Goal: Task Accomplishment & Management: Use online tool/utility

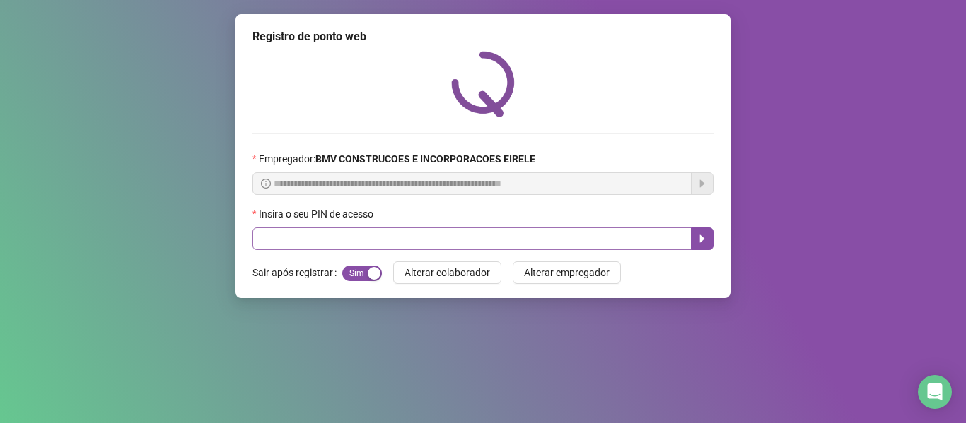
click at [585, 242] on input "text" at bounding box center [471, 239] width 439 height 23
type input "*****"
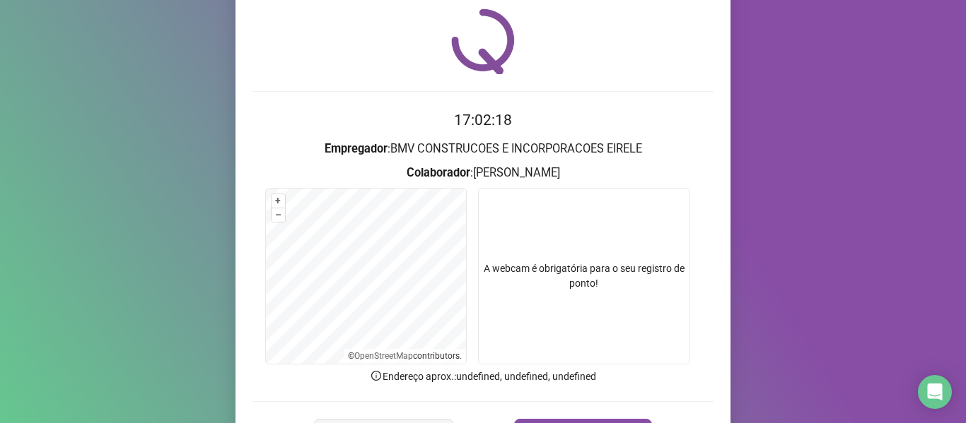
scroll to position [129, 0]
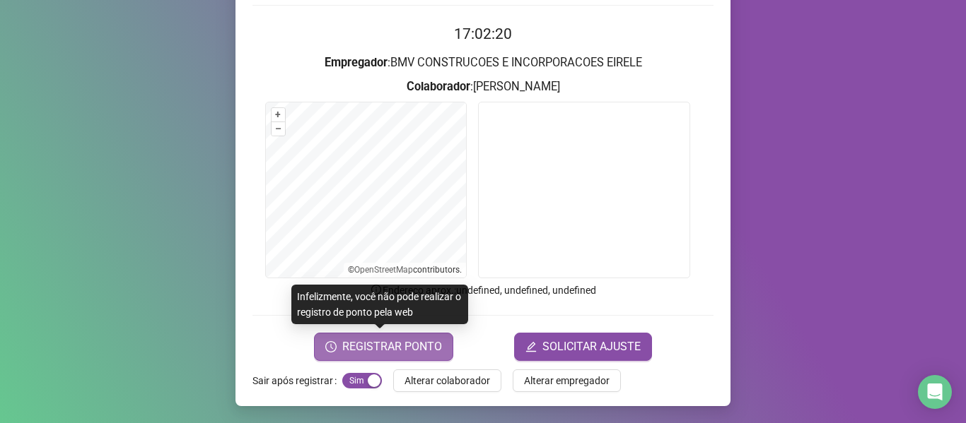
click at [349, 351] on span "REGISTRAR PONTO" at bounding box center [392, 347] width 100 height 17
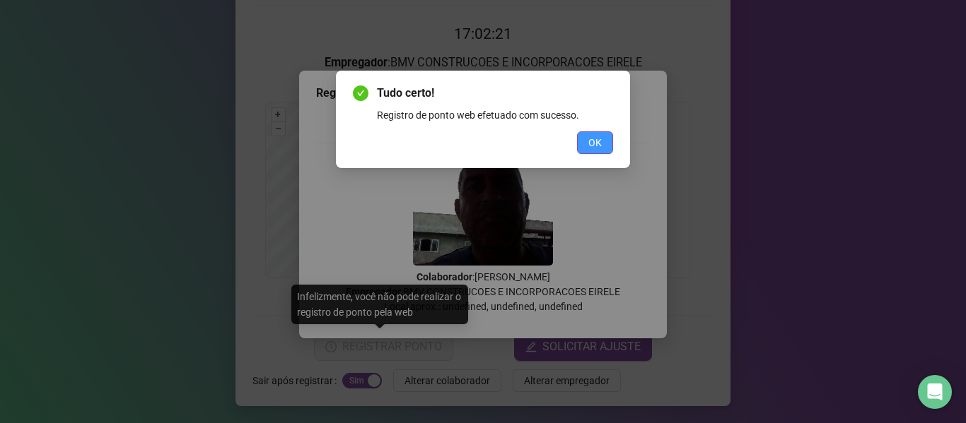
click at [585, 141] on button "OK" at bounding box center [595, 142] width 36 height 23
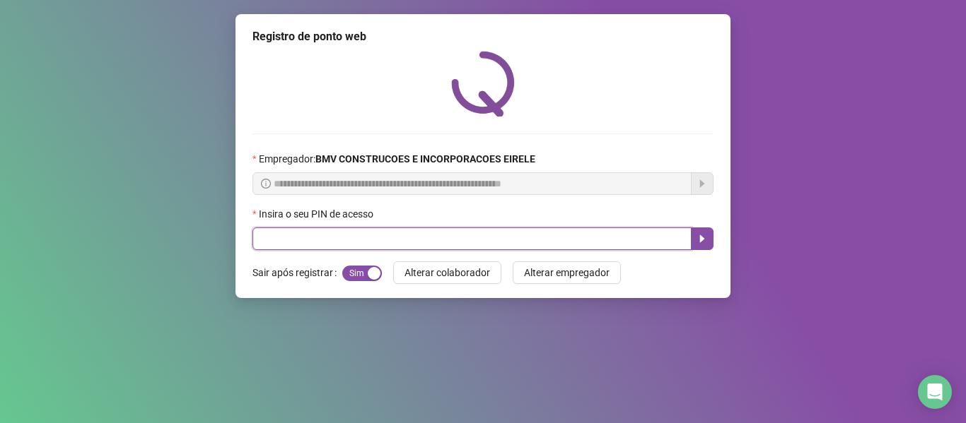
click at [642, 245] on input "text" at bounding box center [471, 239] width 439 height 23
type input "*****"
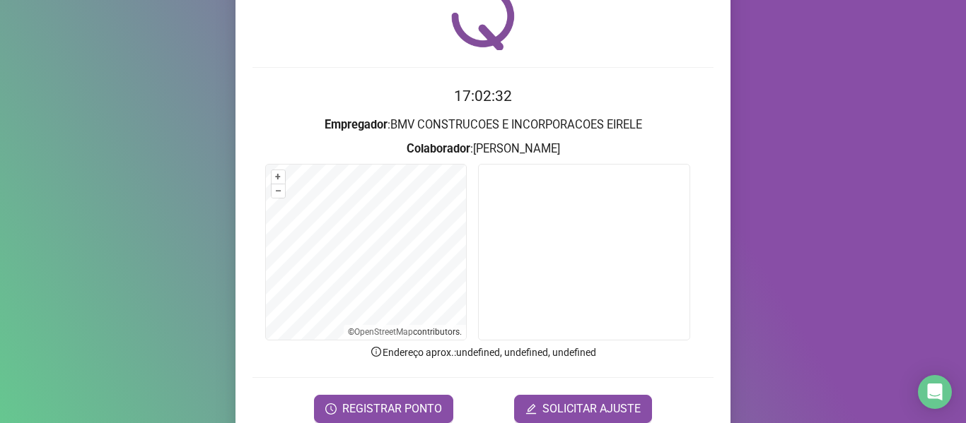
scroll to position [129, 0]
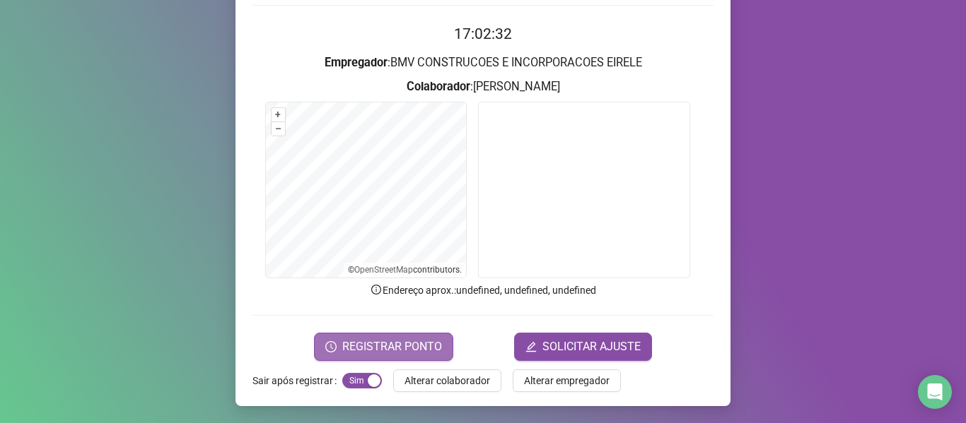
click at [389, 342] on span "REGISTRAR PONTO" at bounding box center [392, 347] width 100 height 17
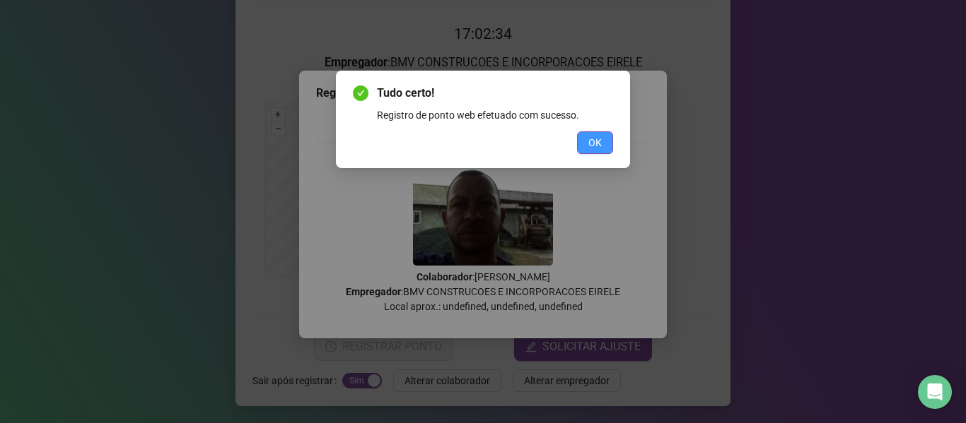
click at [585, 131] on div "Tudo certo! Registro de ponto web efetuado com sucesso. OK" at bounding box center [483, 119] width 260 height 69
click at [599, 148] on span "OK" at bounding box center [594, 143] width 13 height 16
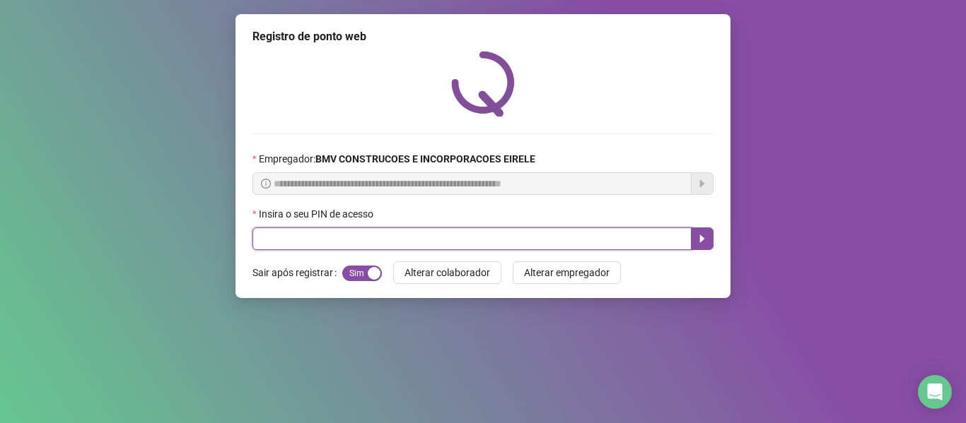
click at [623, 237] on input "text" at bounding box center [471, 239] width 439 height 23
type input "*****"
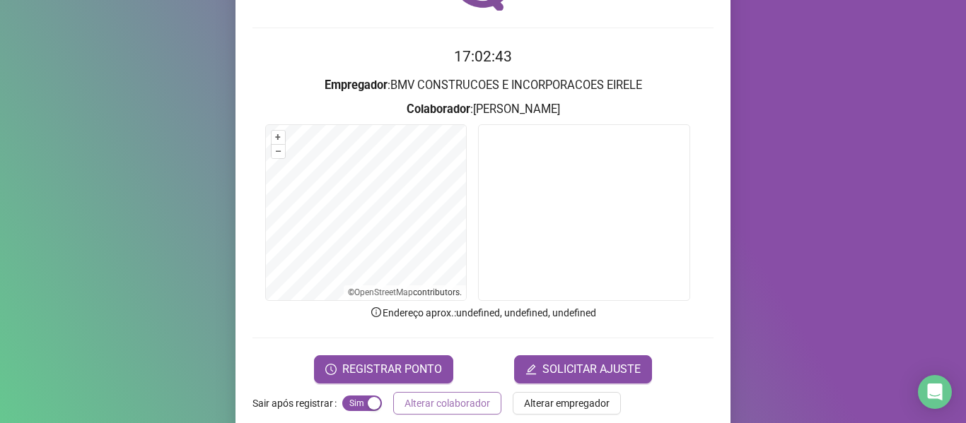
scroll to position [129, 0]
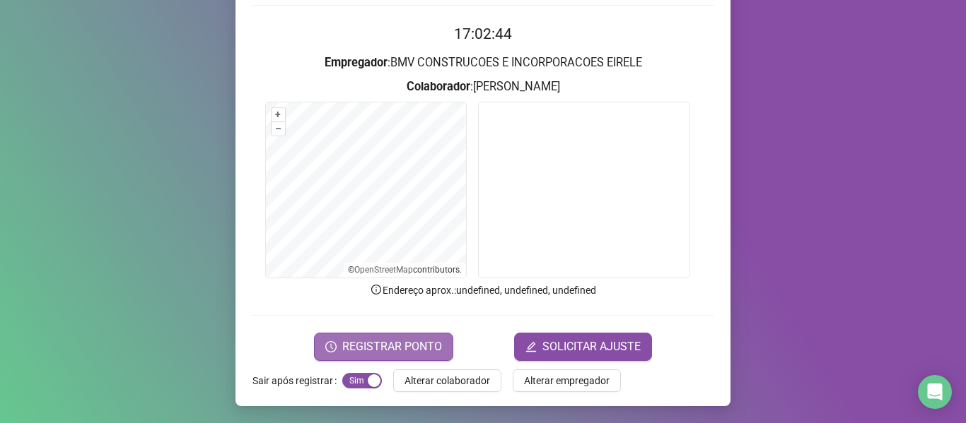
click at [385, 339] on span "REGISTRAR PONTO" at bounding box center [392, 347] width 100 height 17
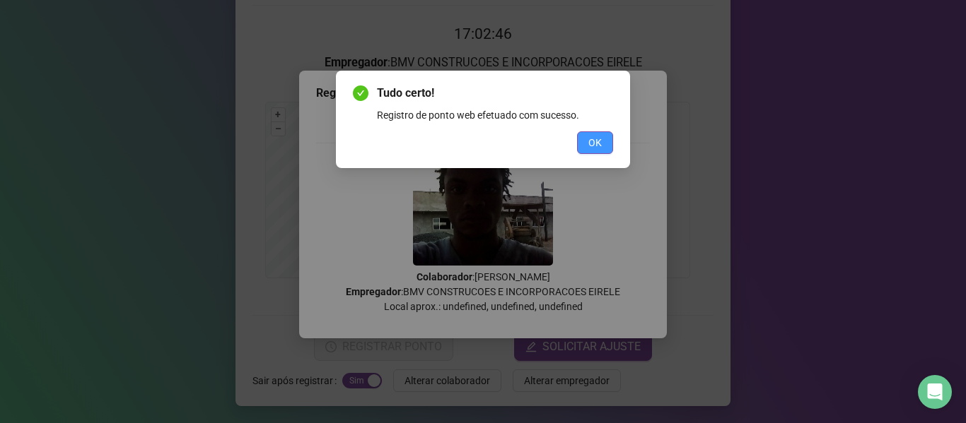
click at [584, 146] on button "OK" at bounding box center [595, 142] width 36 height 23
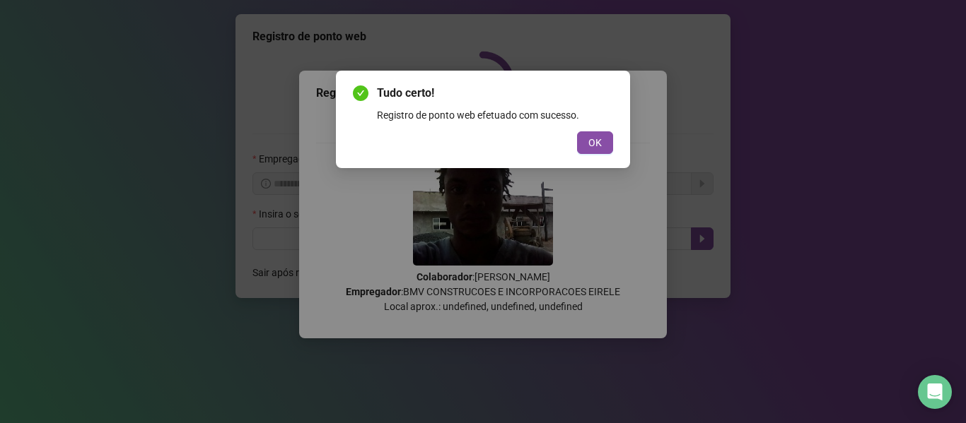
scroll to position [0, 0]
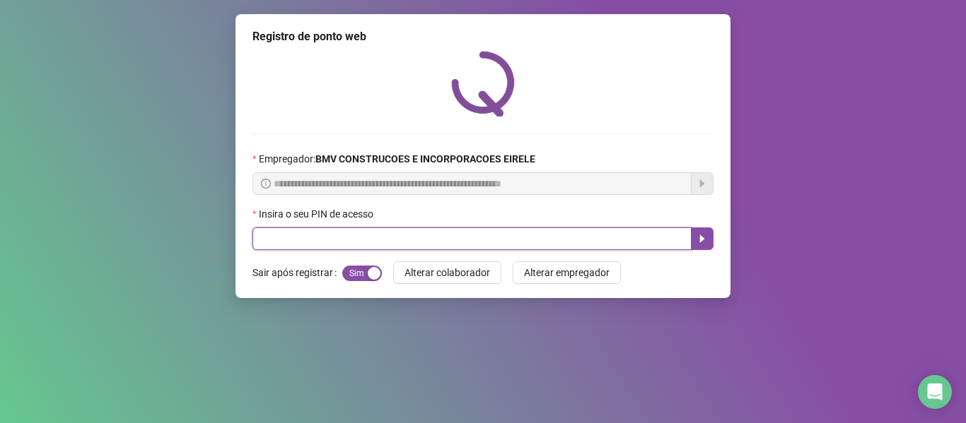
click at [646, 242] on input "text" at bounding box center [471, 239] width 439 height 23
type input "*****"
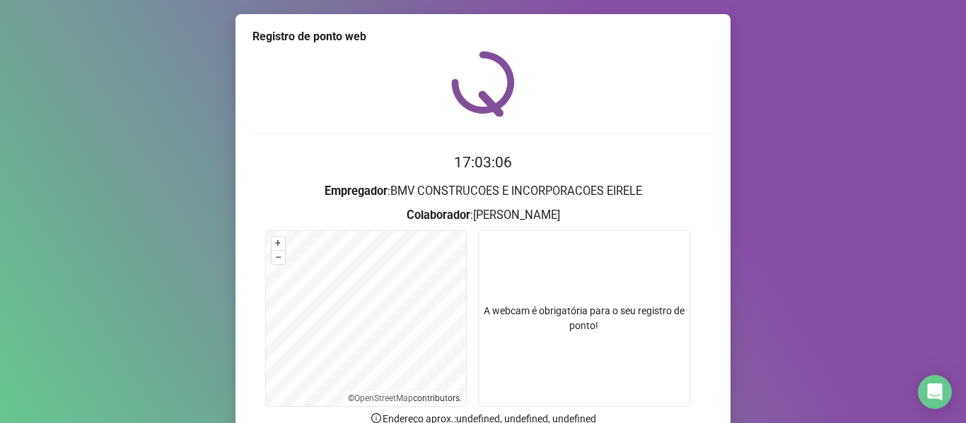
scroll to position [129, 0]
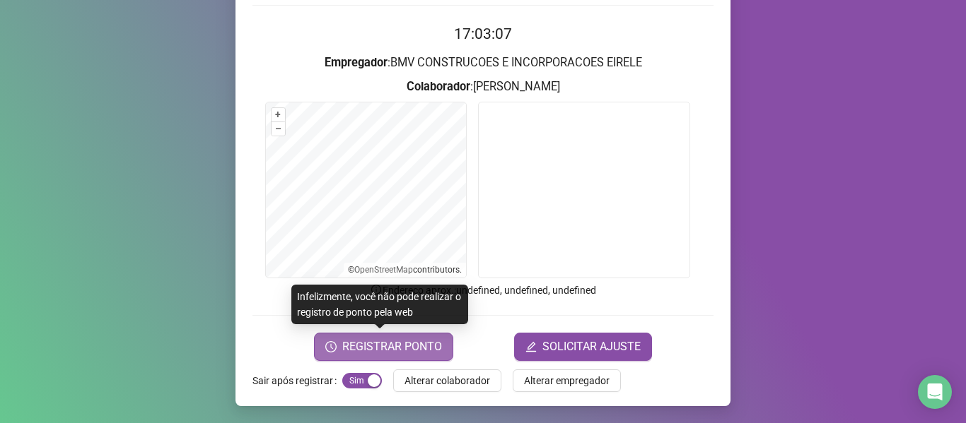
click at [385, 354] on span "REGISTRAR PONTO" at bounding box center [392, 347] width 100 height 17
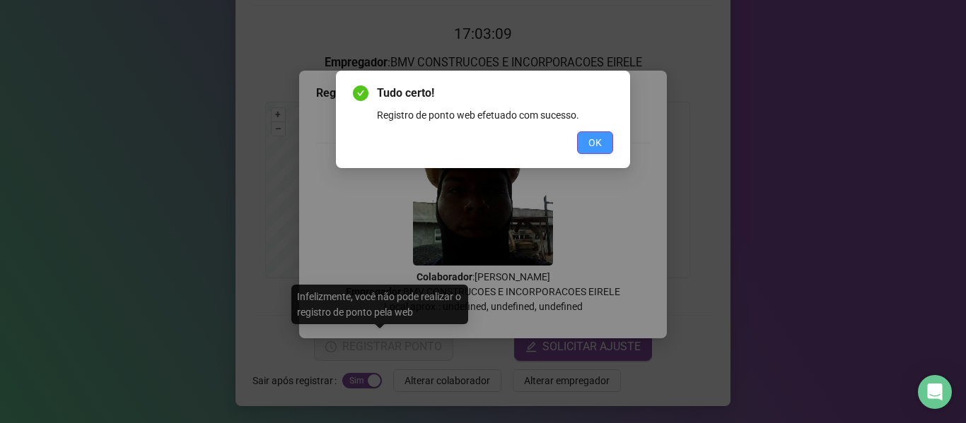
click at [585, 131] on button "OK" at bounding box center [595, 142] width 36 height 23
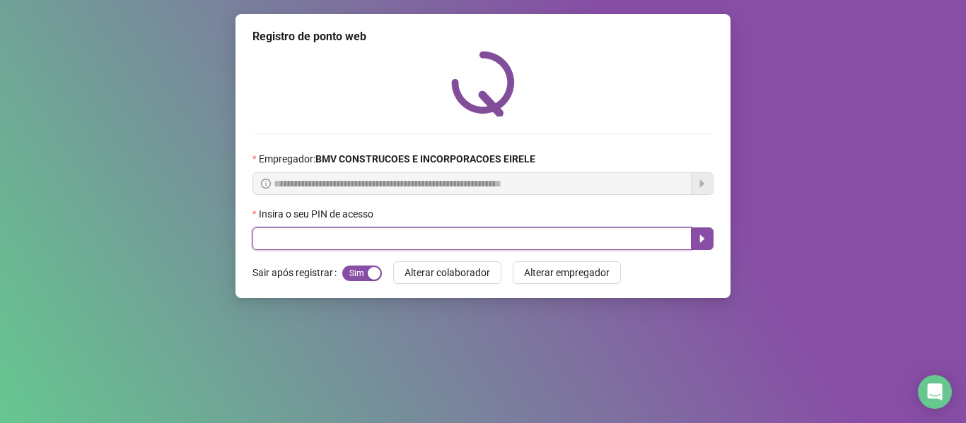
click at [640, 250] on input "text" at bounding box center [471, 239] width 439 height 23
type input "*****"
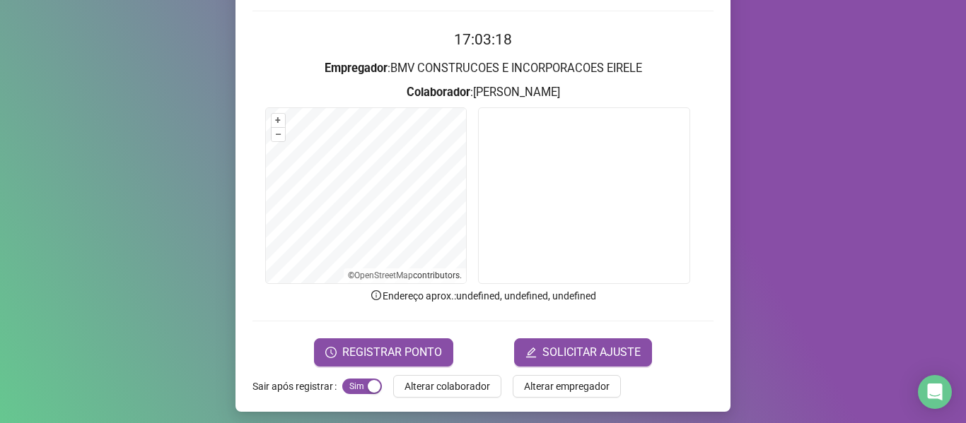
scroll to position [129, 0]
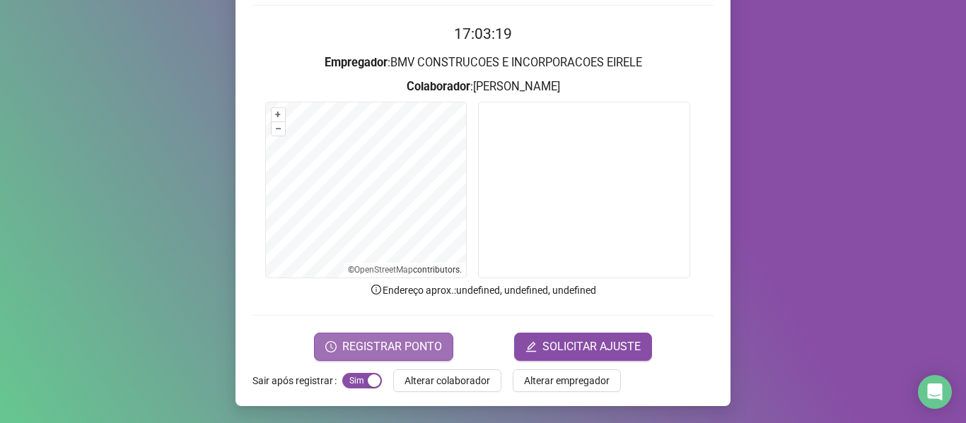
click at [387, 351] on span "REGISTRAR PONTO" at bounding box center [392, 347] width 100 height 17
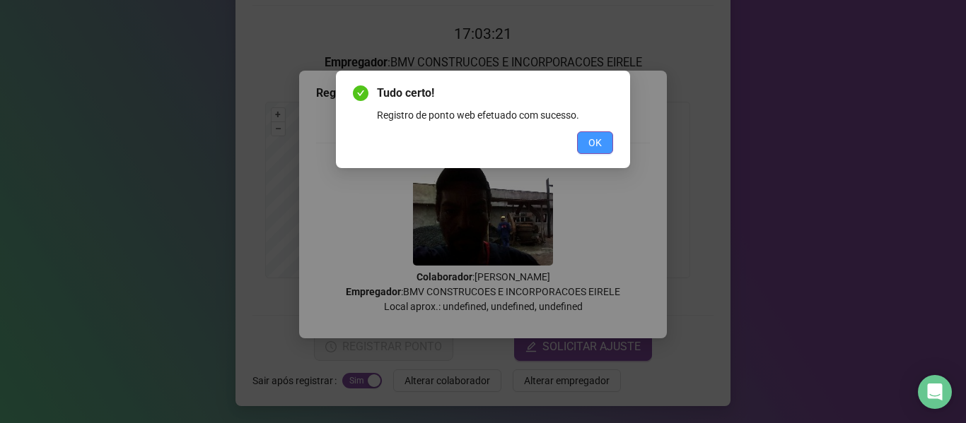
click at [597, 144] on span "OK" at bounding box center [594, 143] width 13 height 16
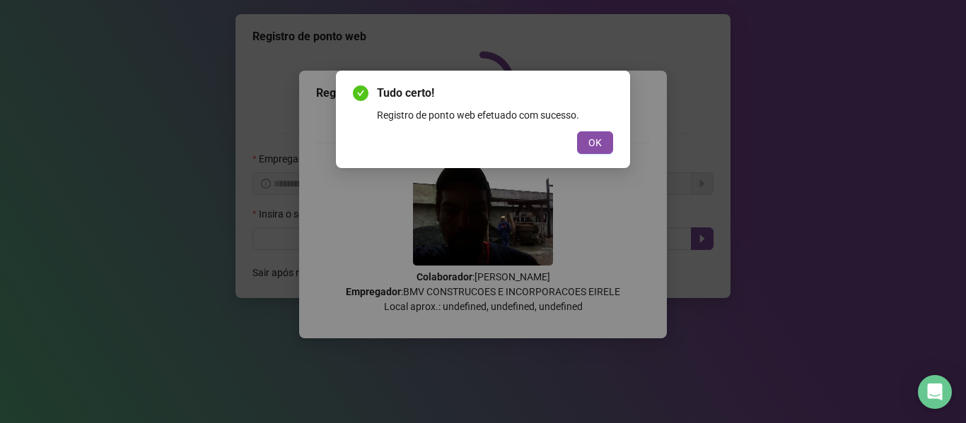
scroll to position [0, 0]
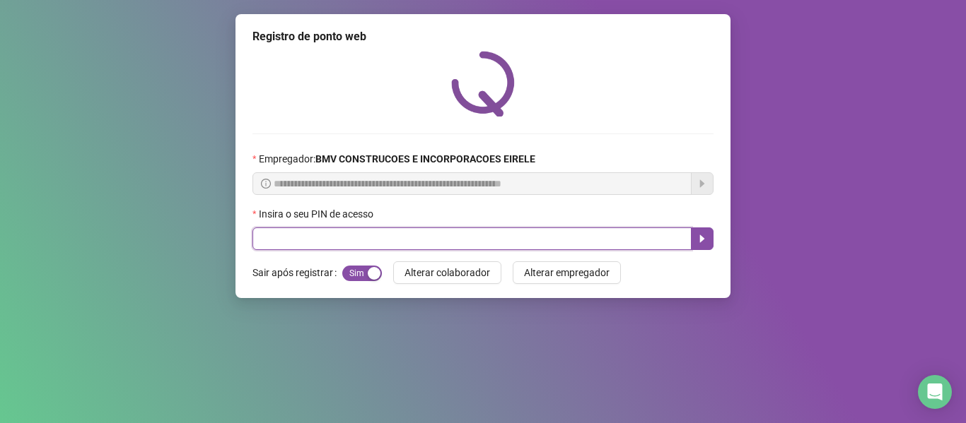
click at [613, 244] on input "text" at bounding box center [471, 239] width 439 height 23
type input "*****"
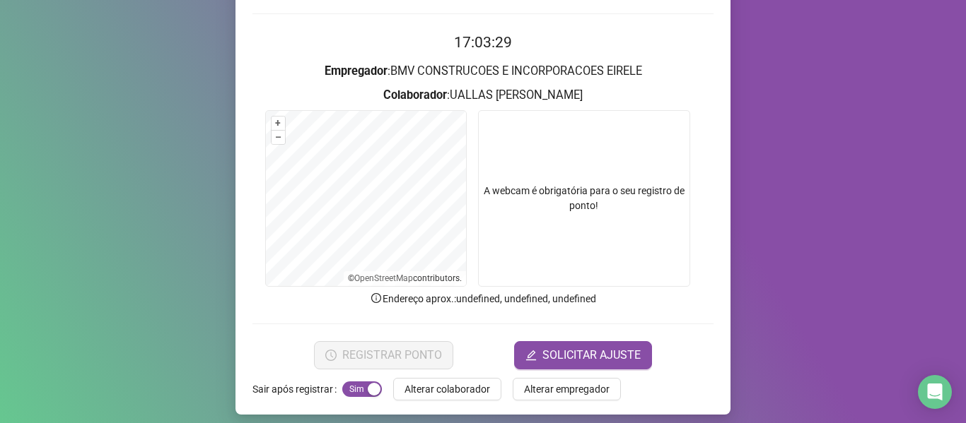
scroll to position [129, 0]
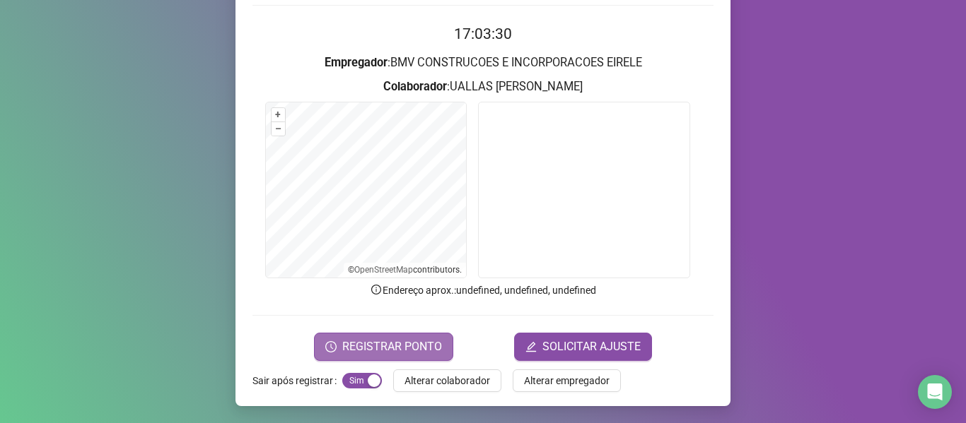
click at [400, 334] on button "REGISTRAR PONTO" at bounding box center [383, 347] width 139 height 28
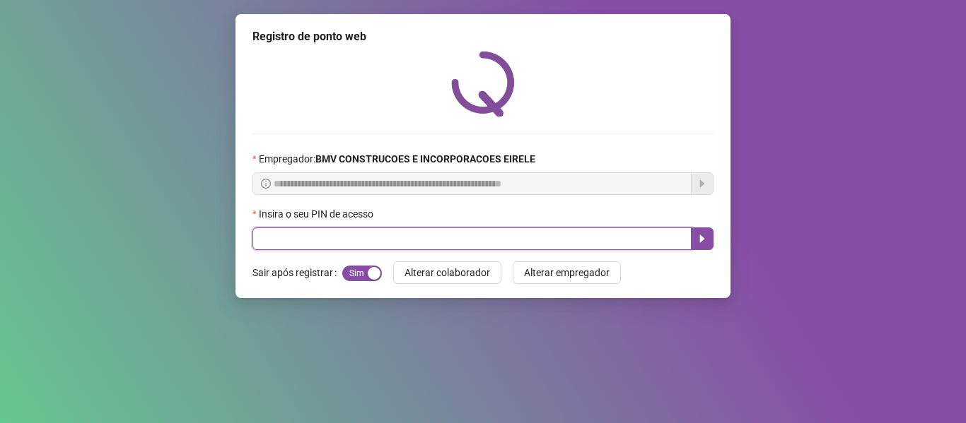
click at [351, 245] on input "text" at bounding box center [471, 239] width 439 height 23
type input "*****"
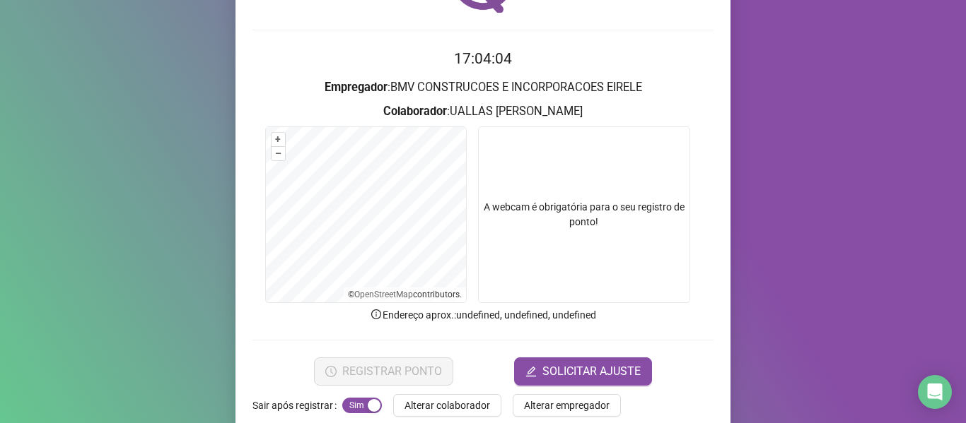
scroll to position [129, 0]
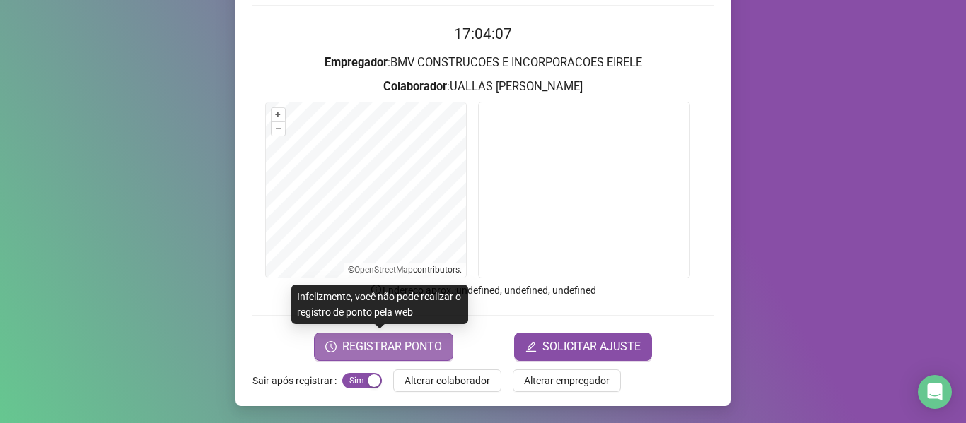
click at [381, 346] on span "REGISTRAR PONTO" at bounding box center [392, 347] width 100 height 17
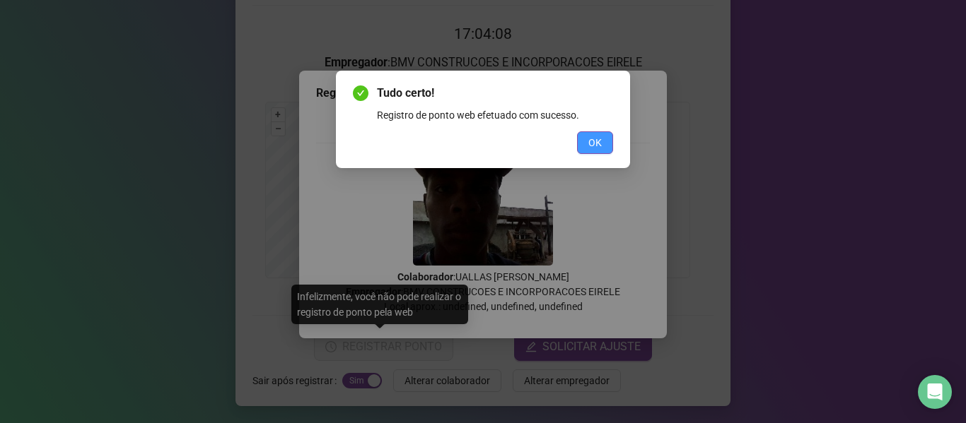
click at [597, 143] on span "OK" at bounding box center [594, 143] width 13 height 16
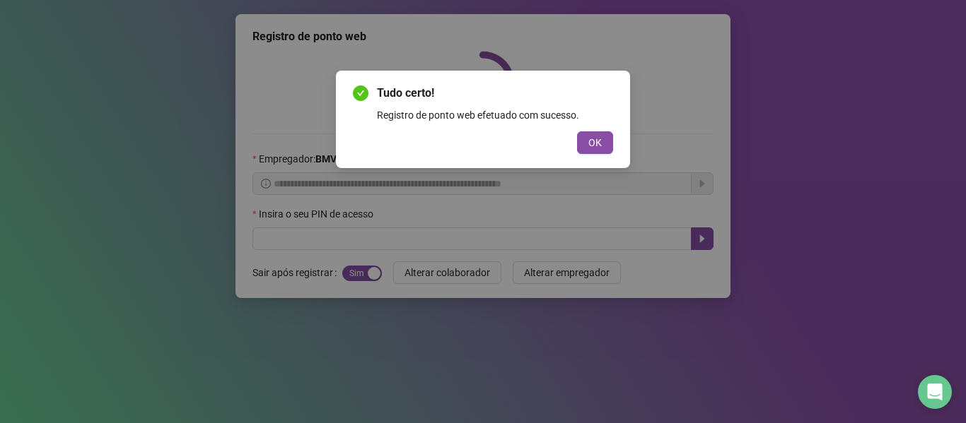
scroll to position [0, 0]
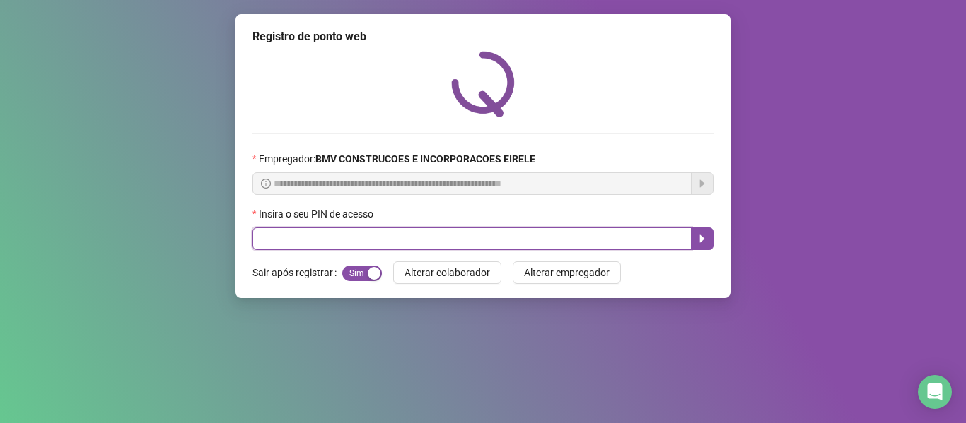
click at [633, 242] on input "text" at bounding box center [471, 239] width 439 height 23
type input "*****"
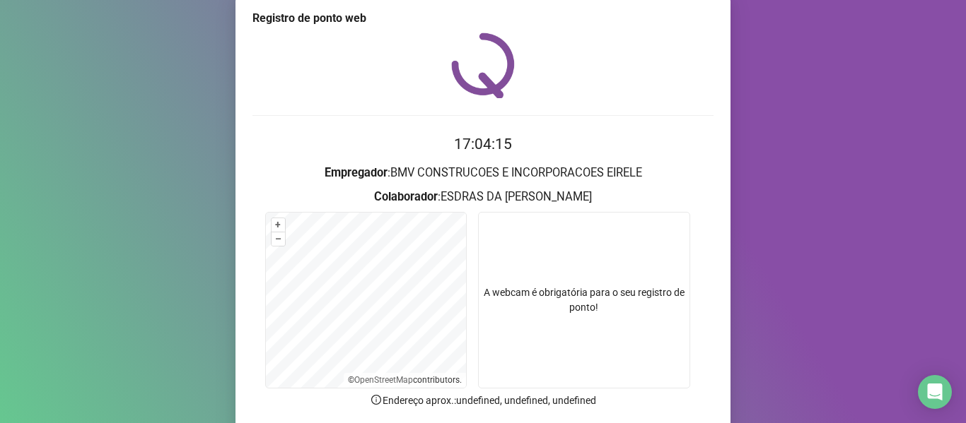
scroll to position [129, 0]
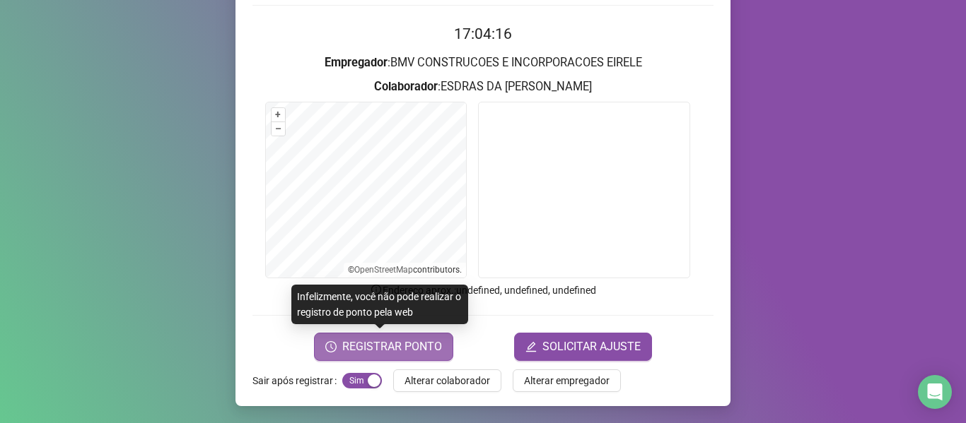
click at [392, 340] on span "REGISTRAR PONTO" at bounding box center [392, 347] width 100 height 17
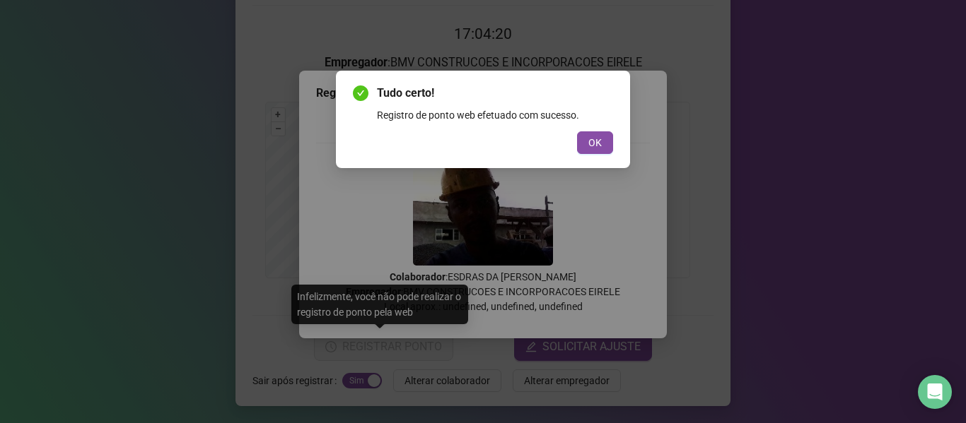
click at [587, 143] on button "OK" at bounding box center [595, 142] width 36 height 23
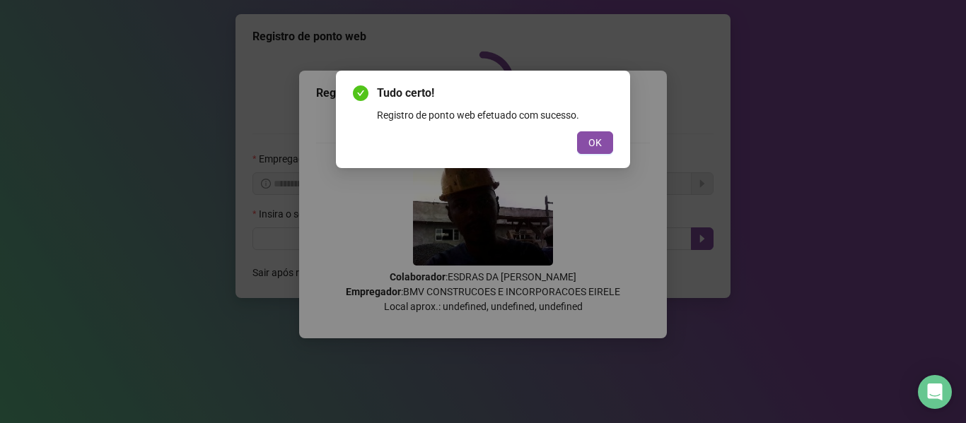
scroll to position [0, 0]
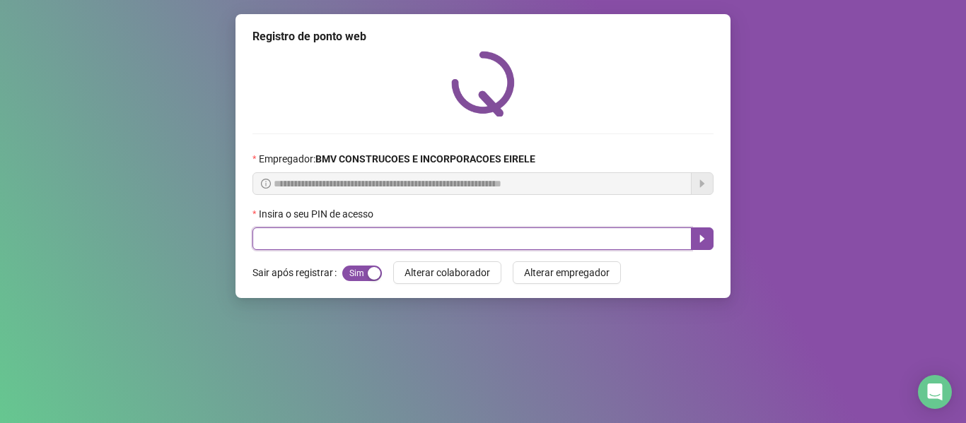
click at [608, 237] on input "text" at bounding box center [471, 239] width 439 height 23
type input "*****"
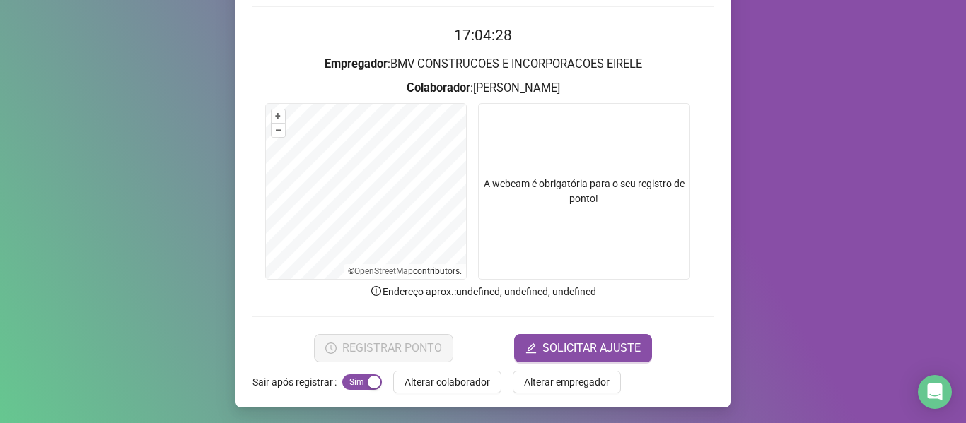
scroll to position [129, 0]
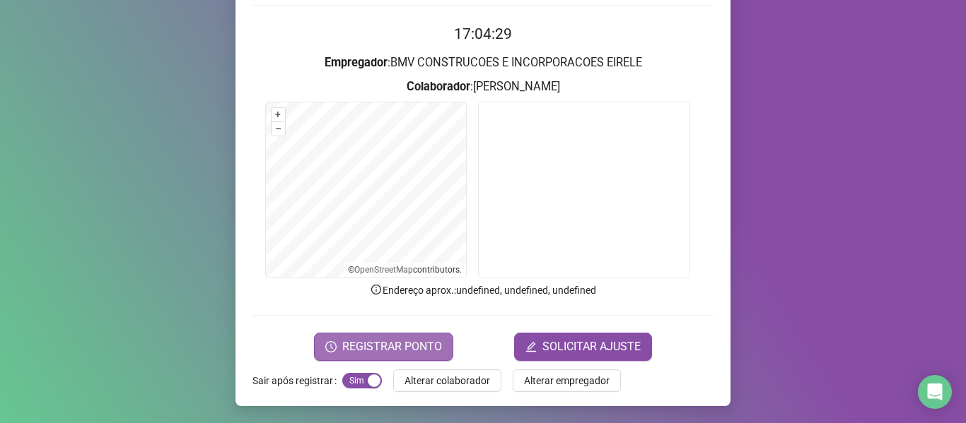
click at [387, 342] on span "REGISTRAR PONTO" at bounding box center [392, 347] width 100 height 17
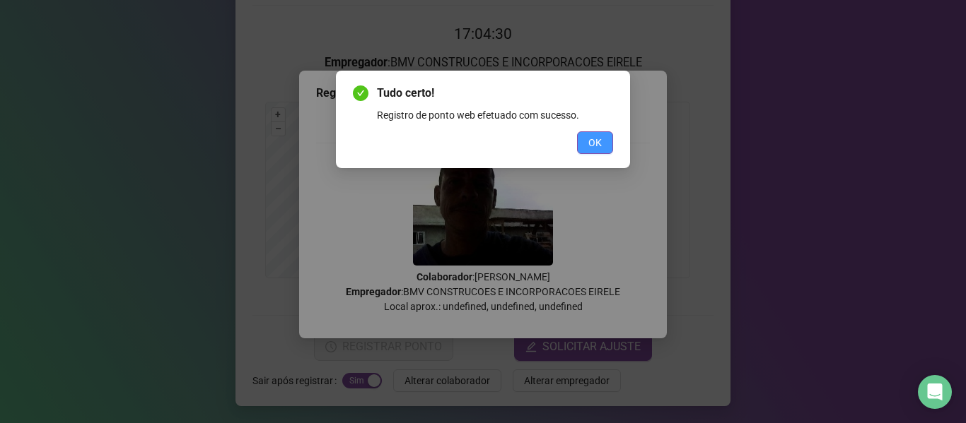
click at [599, 137] on span "OK" at bounding box center [594, 143] width 13 height 16
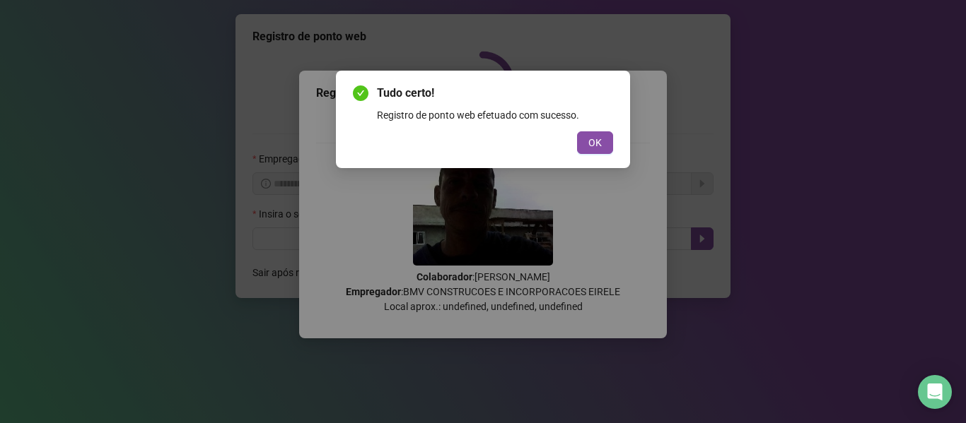
scroll to position [0, 0]
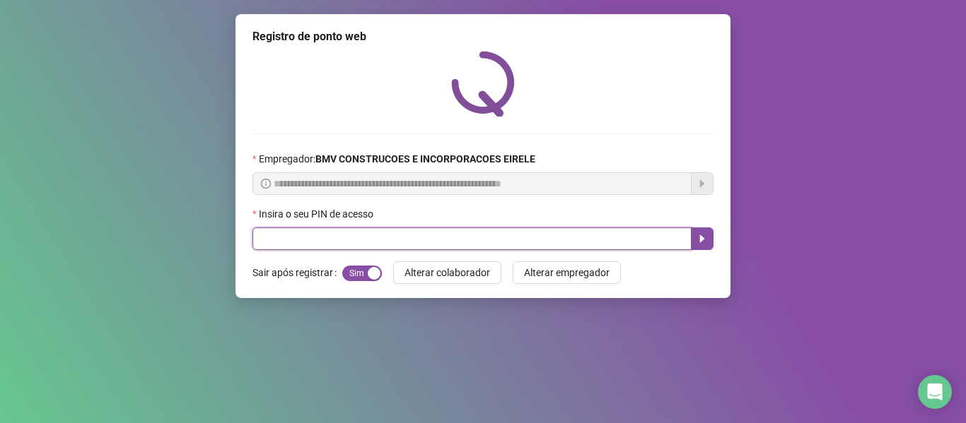
click at [623, 235] on input "text" at bounding box center [471, 239] width 439 height 23
type input "*****"
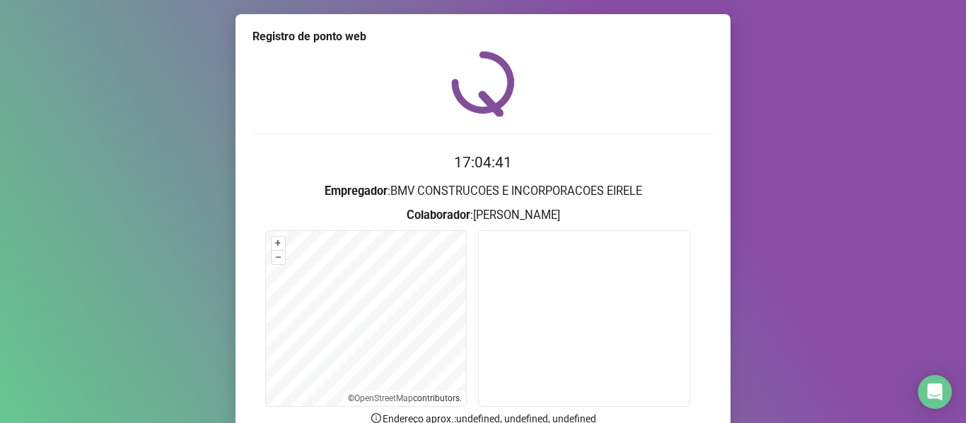
scroll to position [129, 0]
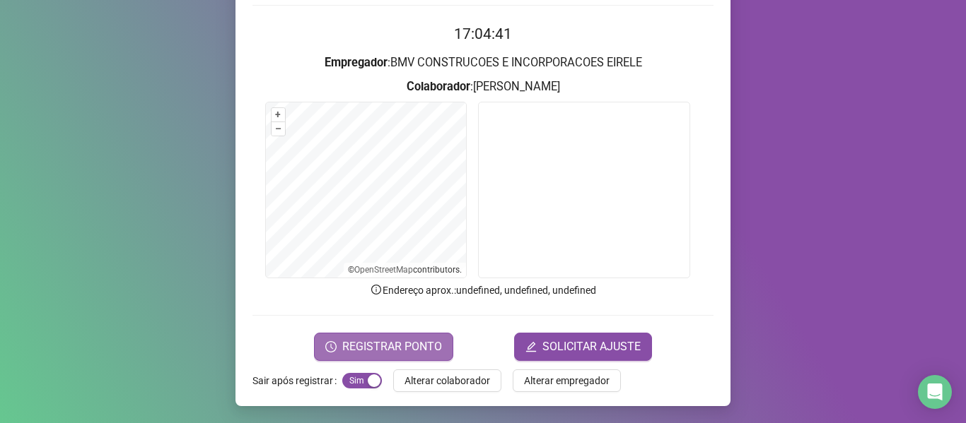
click at [389, 346] on span "REGISTRAR PONTO" at bounding box center [392, 347] width 100 height 17
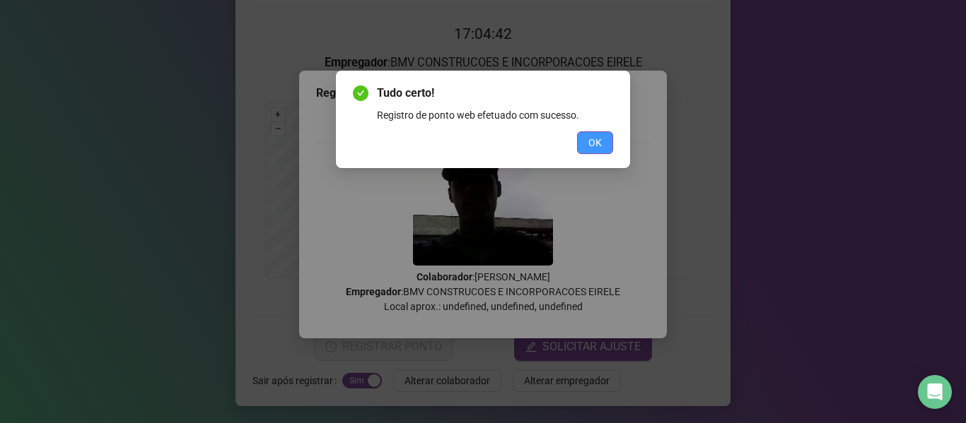
click at [600, 140] on span "OK" at bounding box center [594, 143] width 13 height 16
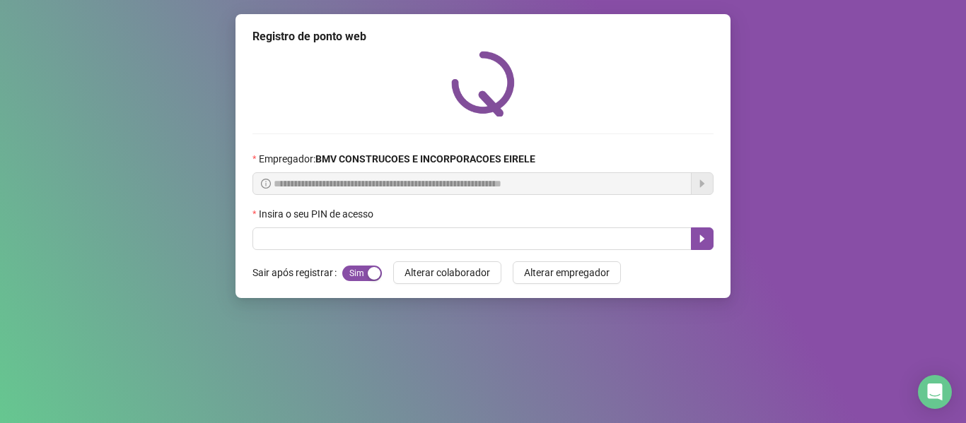
scroll to position [0, 0]
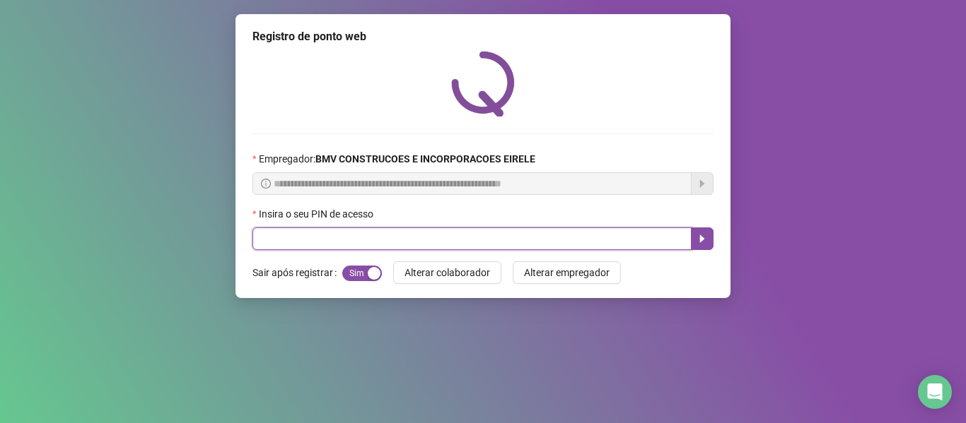
click at [680, 233] on input "text" at bounding box center [471, 239] width 439 height 23
type input "*****"
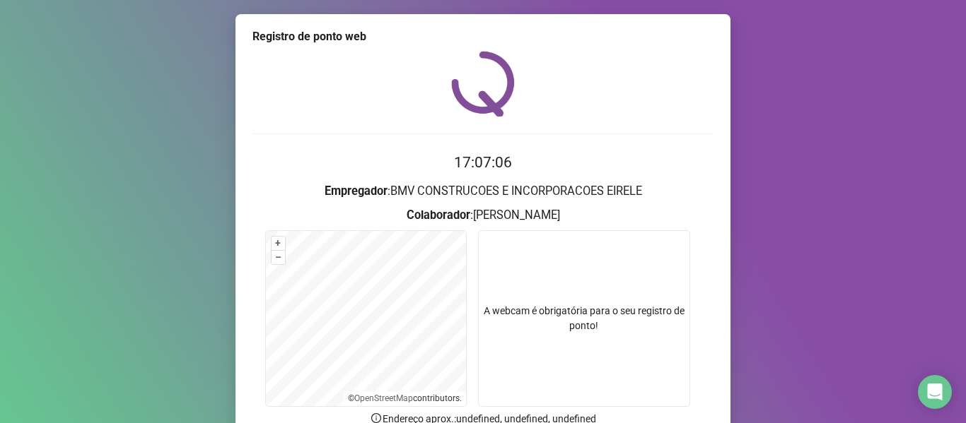
scroll to position [129, 0]
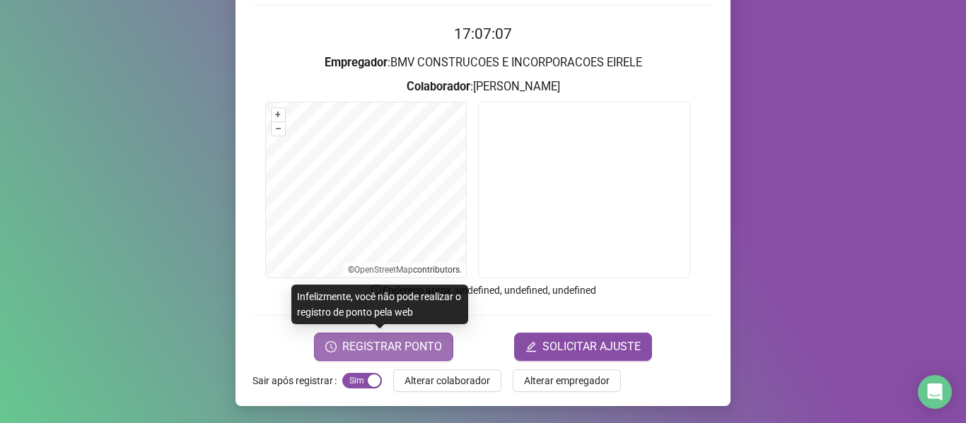
click at [399, 339] on span "REGISTRAR PONTO" at bounding box center [392, 347] width 100 height 17
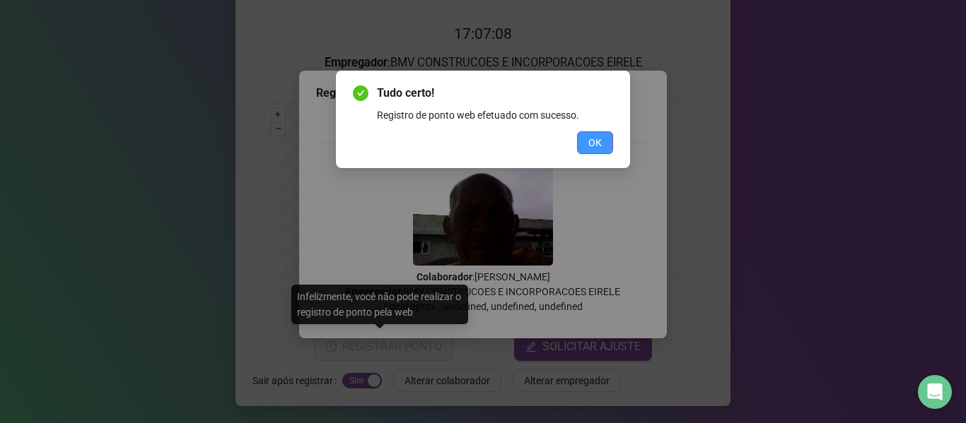
click at [581, 148] on button "OK" at bounding box center [595, 142] width 36 height 23
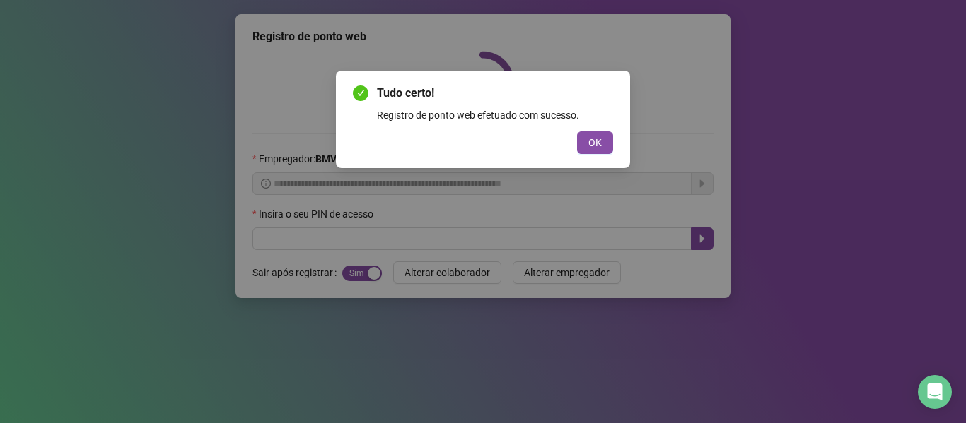
scroll to position [0, 0]
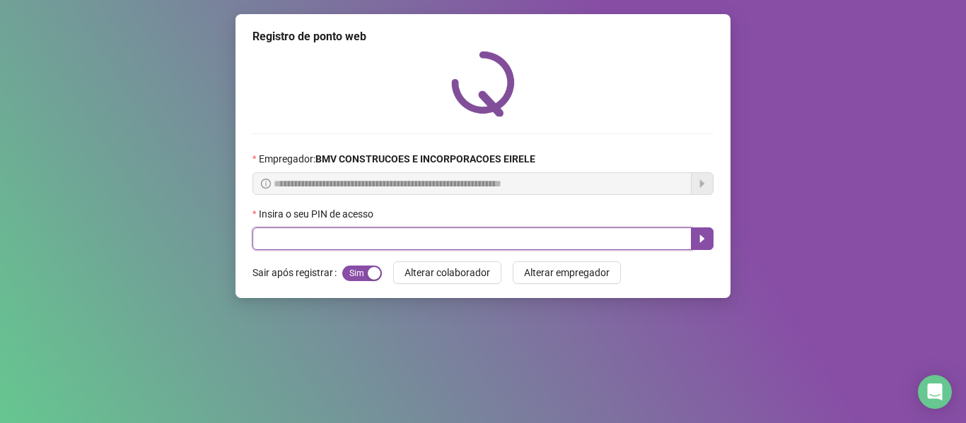
click at [662, 243] on input "text" at bounding box center [471, 239] width 439 height 23
type input "*****"
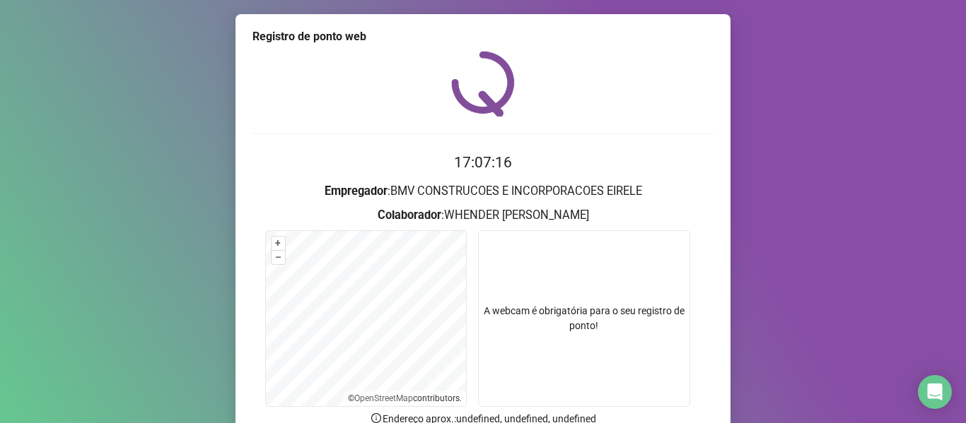
scroll to position [129, 0]
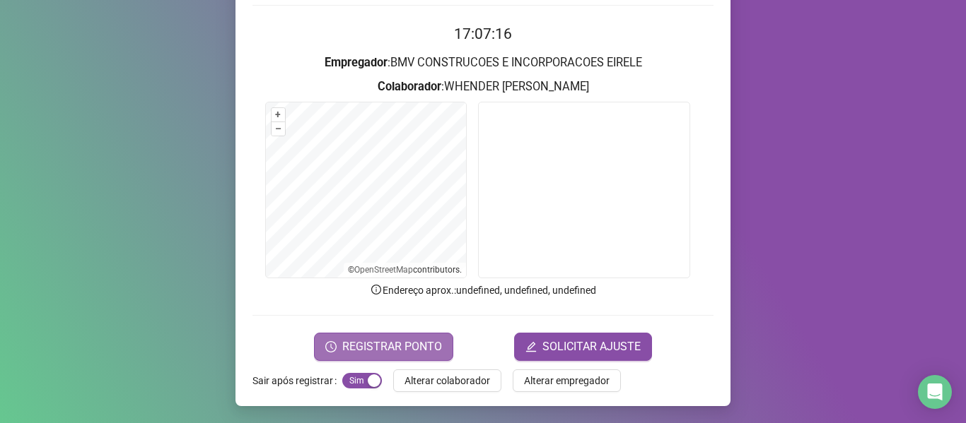
click at [403, 341] on span "REGISTRAR PONTO" at bounding box center [392, 347] width 100 height 17
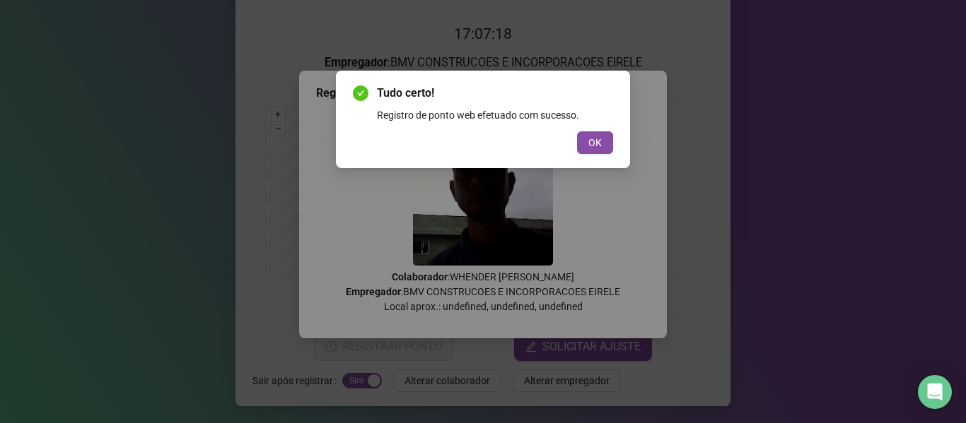
click at [595, 158] on div "Tudo certo! Registro de ponto web efetuado com sucesso. OK" at bounding box center [483, 120] width 294 height 98
click at [595, 151] on button "OK" at bounding box center [595, 142] width 36 height 23
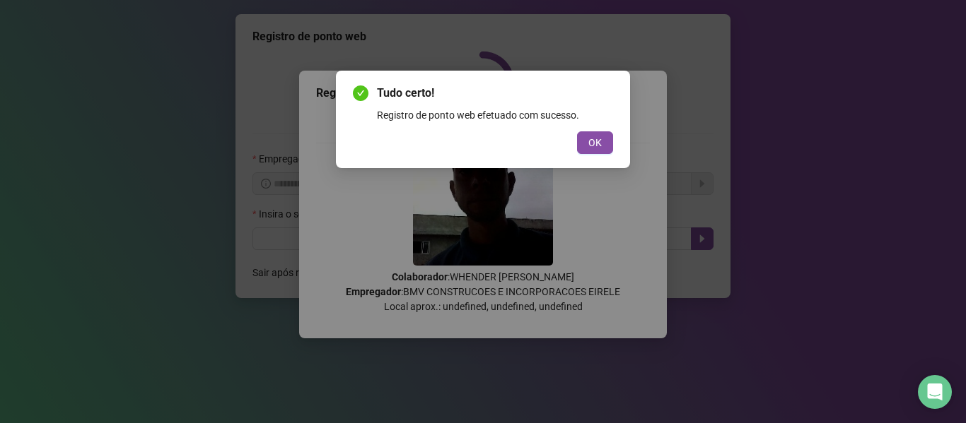
scroll to position [0, 0]
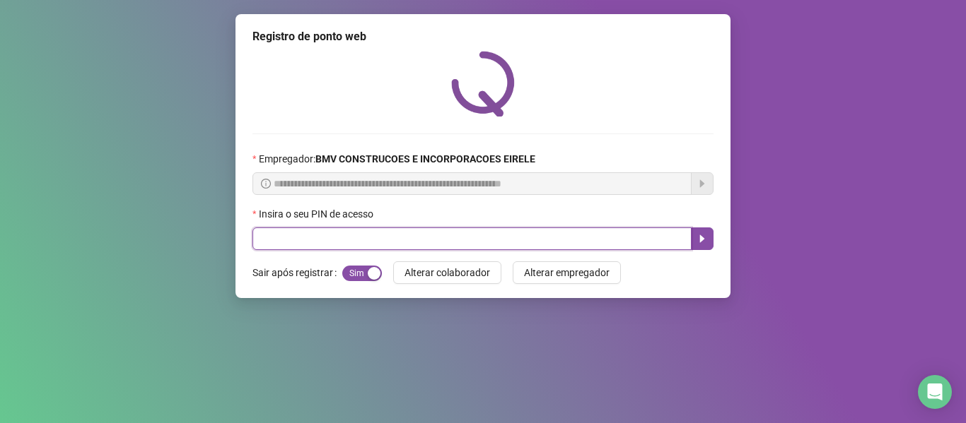
click at [633, 239] on input "text" at bounding box center [471, 239] width 439 height 23
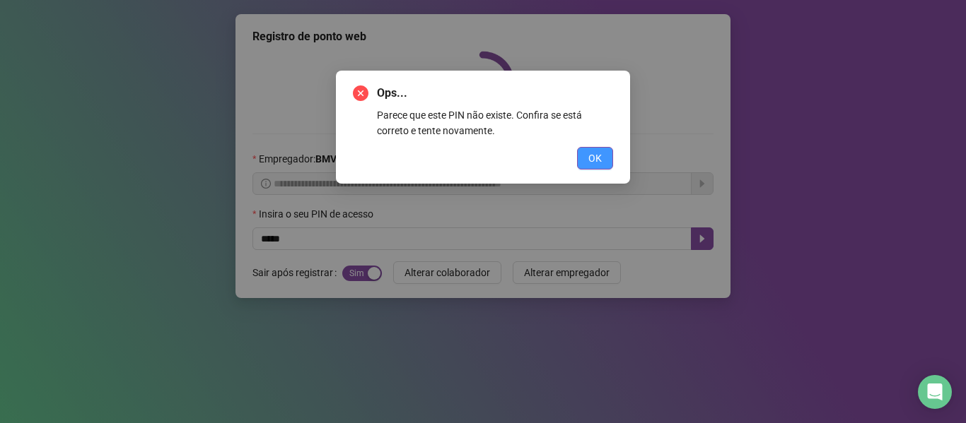
click at [600, 147] on button "OK" at bounding box center [595, 158] width 36 height 23
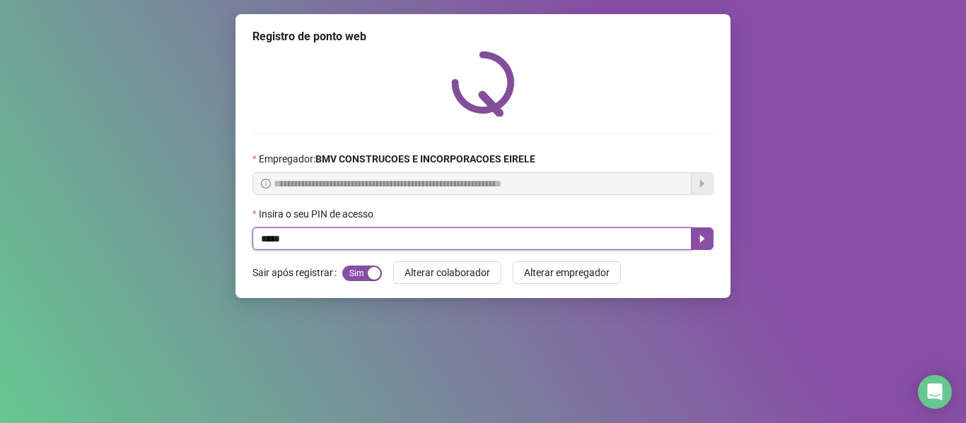
click at [617, 237] on input "*****" at bounding box center [471, 239] width 439 height 23
type input "*****"
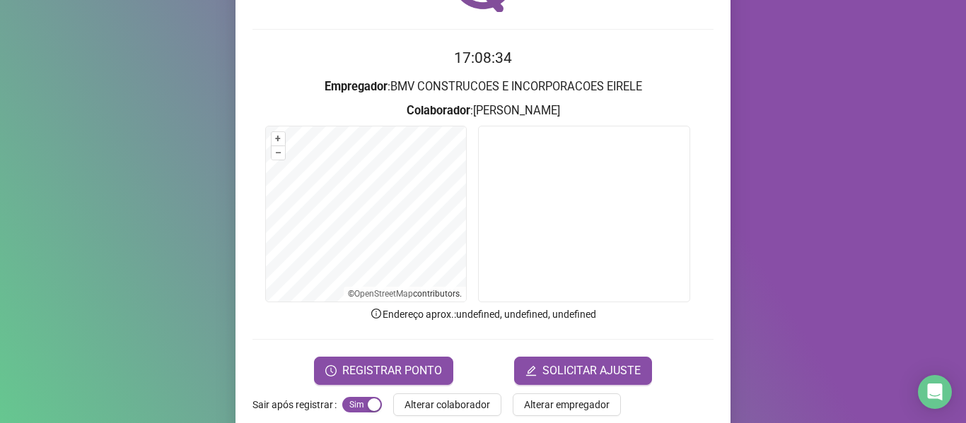
scroll to position [129, 0]
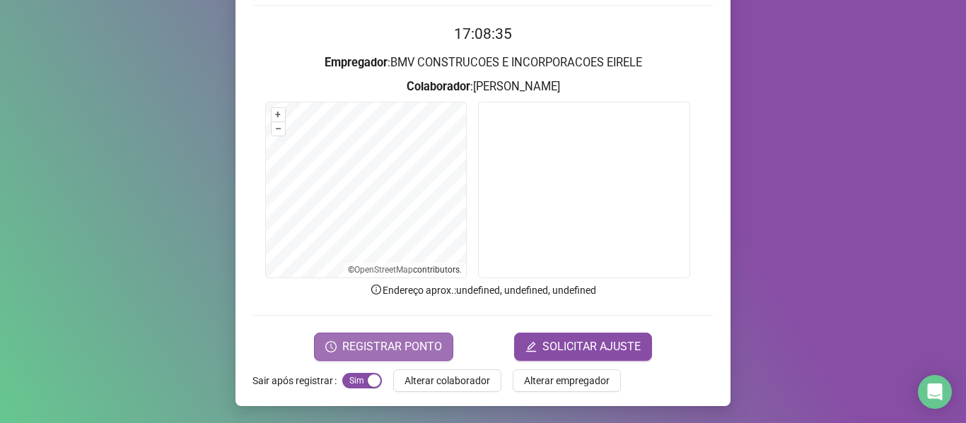
click at [397, 340] on span "REGISTRAR PONTO" at bounding box center [392, 347] width 100 height 17
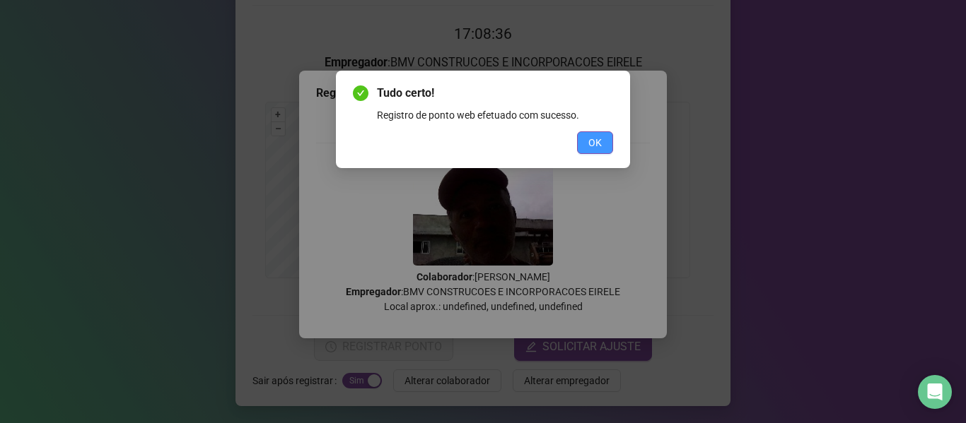
click at [601, 147] on span "OK" at bounding box center [594, 143] width 13 height 16
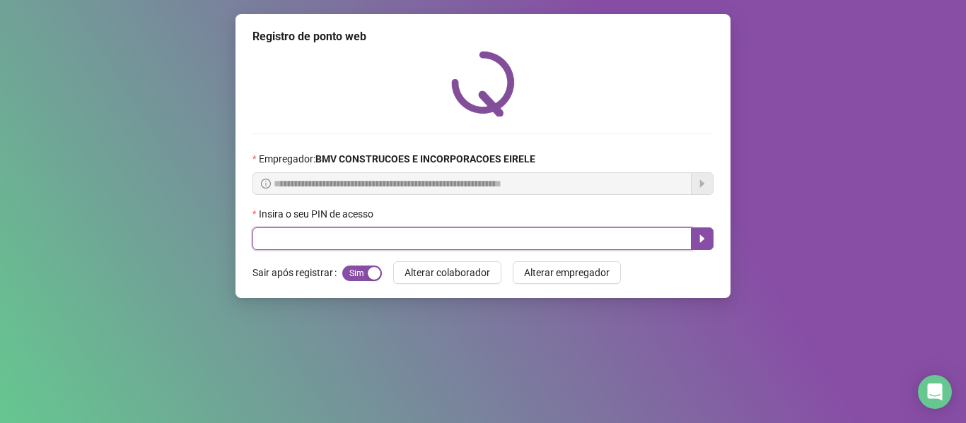
click at [634, 247] on input "text" at bounding box center [471, 239] width 439 height 23
type input "*****"
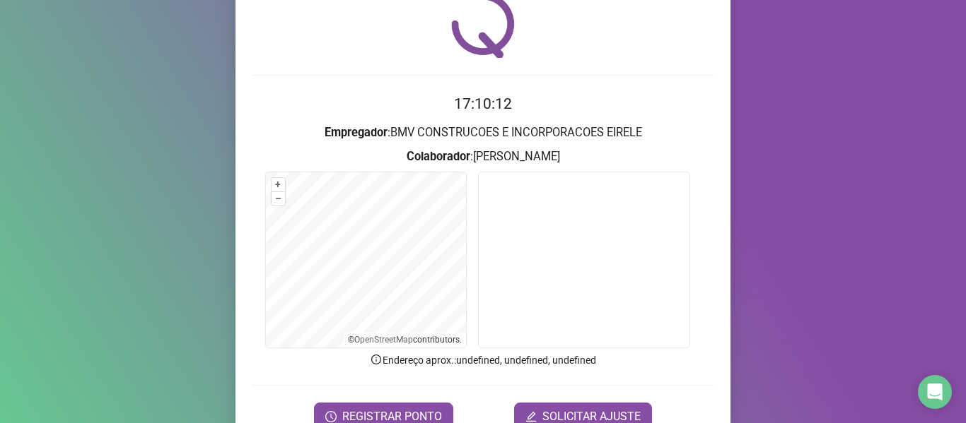
scroll to position [129, 0]
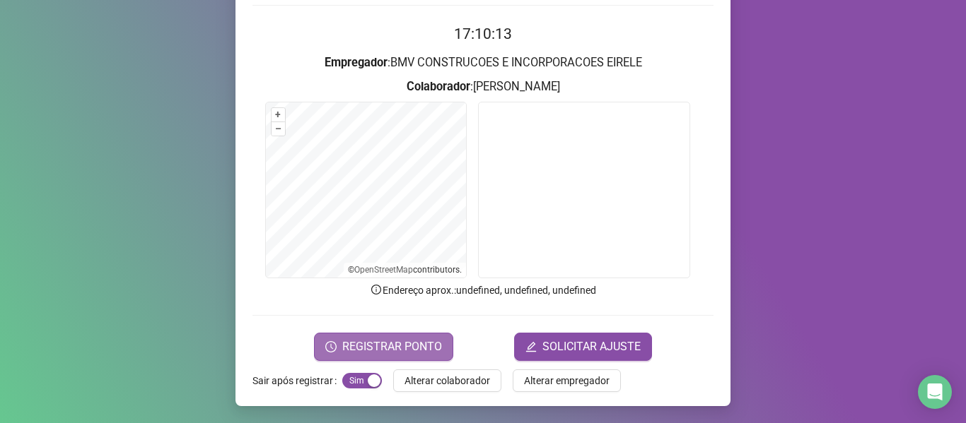
click at [389, 350] on span "REGISTRAR PONTO" at bounding box center [392, 347] width 100 height 17
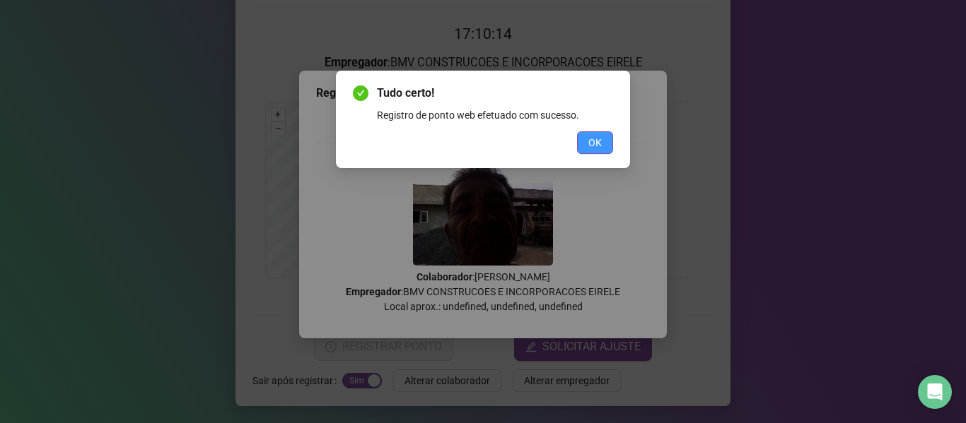
click at [592, 143] on span "OK" at bounding box center [594, 143] width 13 height 16
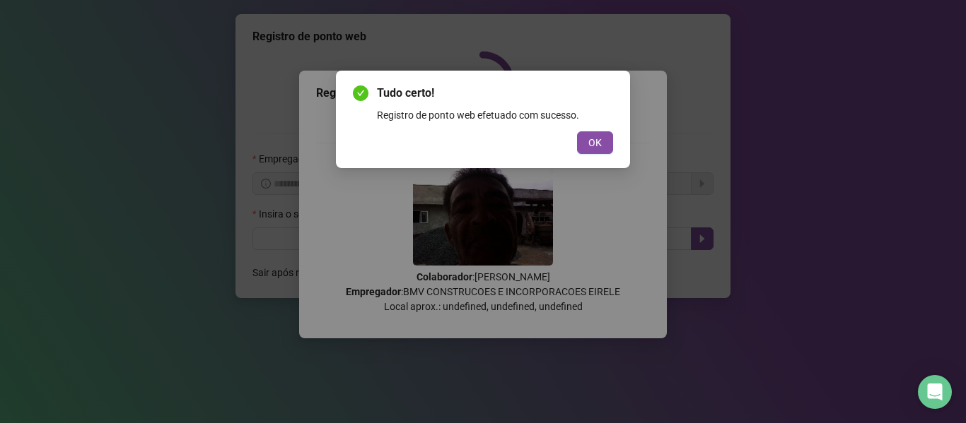
scroll to position [0, 0]
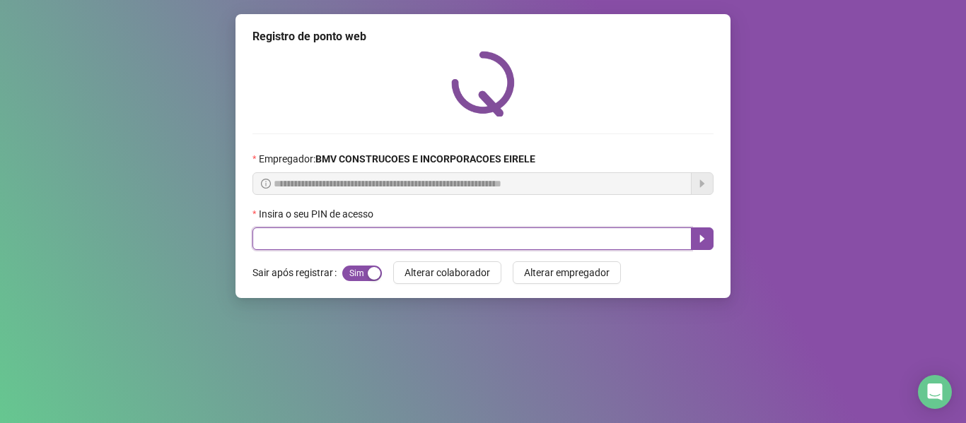
click at [669, 245] on input "text" at bounding box center [471, 239] width 439 height 23
type input "*****"
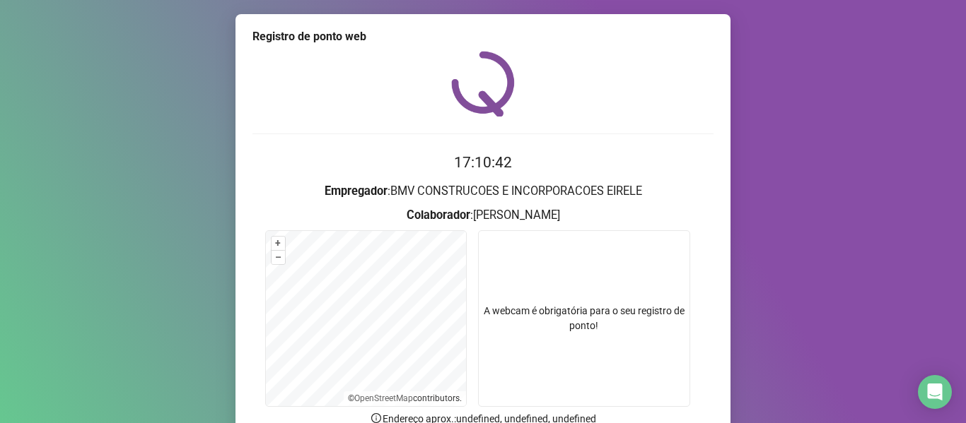
scroll to position [129, 0]
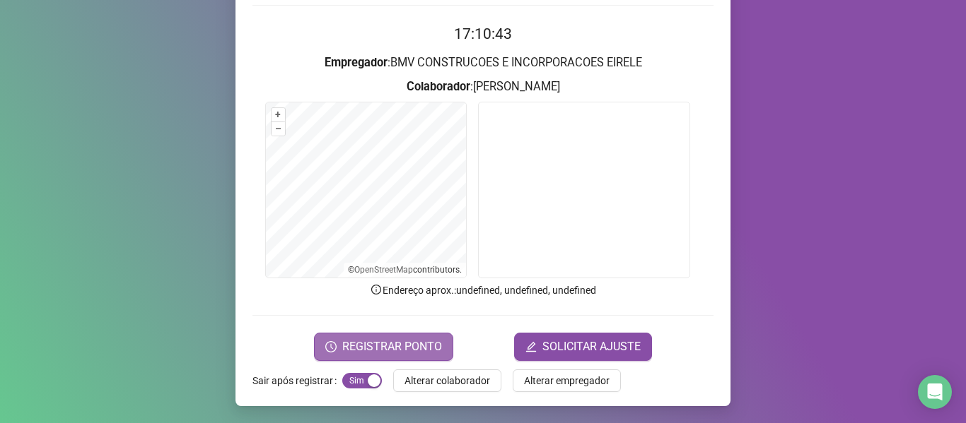
click at [369, 341] on span "REGISTRAR PONTO" at bounding box center [392, 347] width 100 height 17
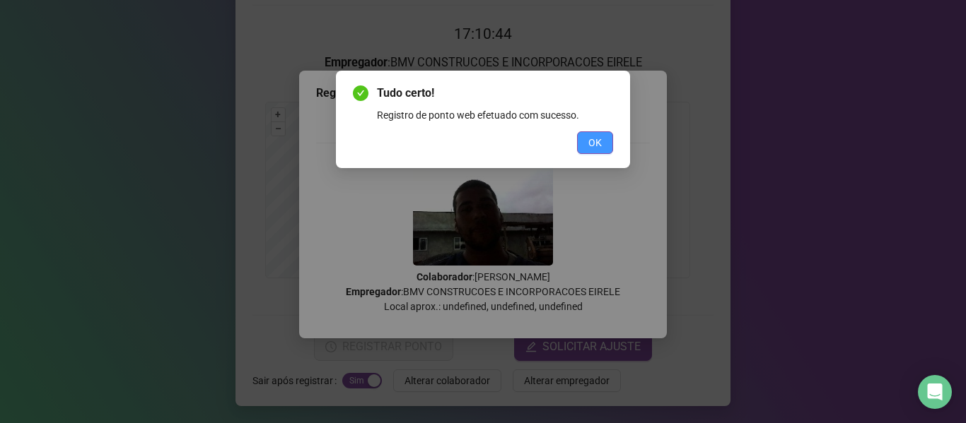
click at [611, 144] on button "OK" at bounding box center [595, 142] width 36 height 23
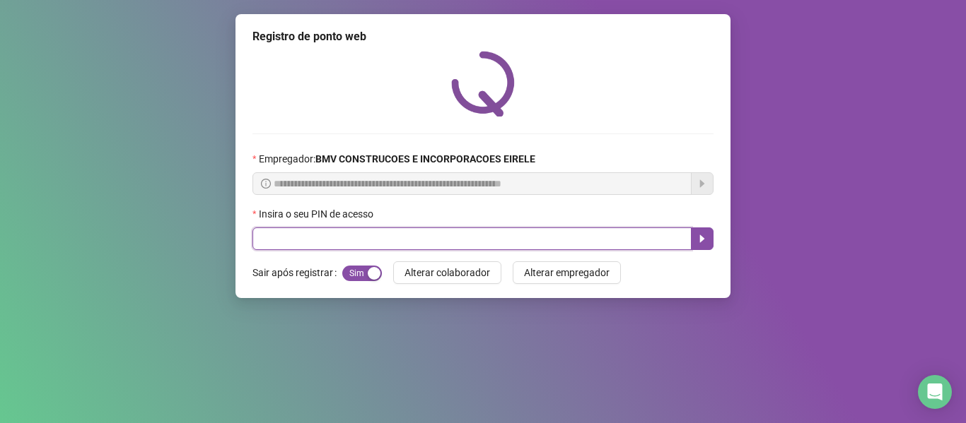
click at [633, 247] on input "text" at bounding box center [471, 239] width 439 height 23
